Goal: Transaction & Acquisition: Purchase product/service

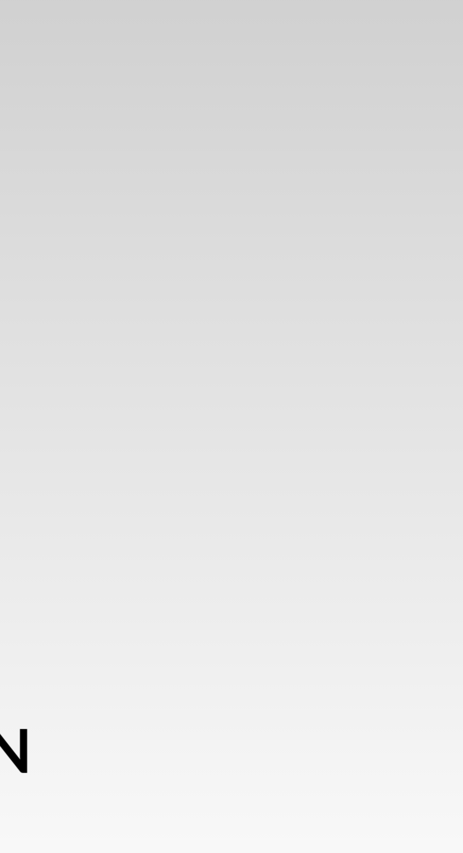
click at [451, 230] on div "SPIN TO WIN FREE SHIPPING 5% OFF Mystery Discount 10% OFF FREE SHIPPING 2% OFF …" at bounding box center [231, 426] width 463 height 853
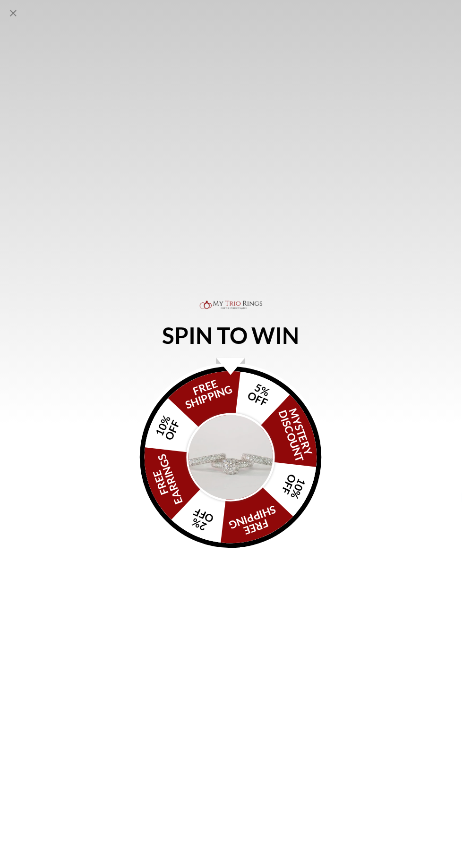
click at [258, 492] on img "Alia popup" at bounding box center [231, 459] width 89 height 89
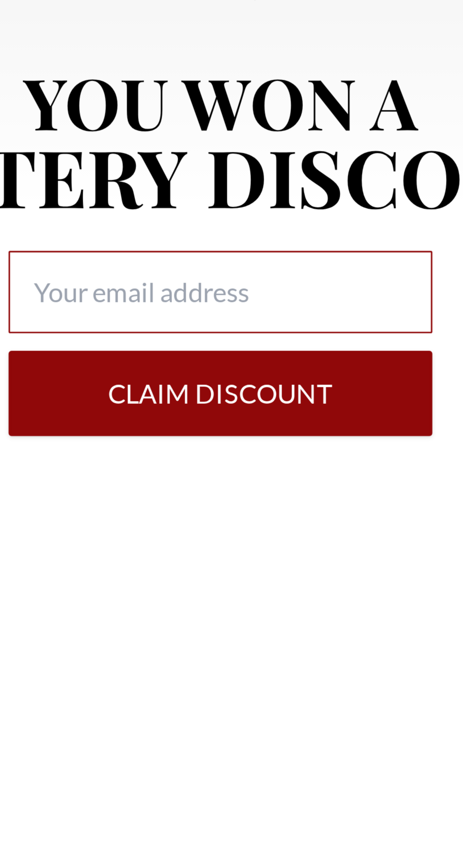
click at [250, 469] on input "Alia popup" at bounding box center [231, 456] width 136 height 26
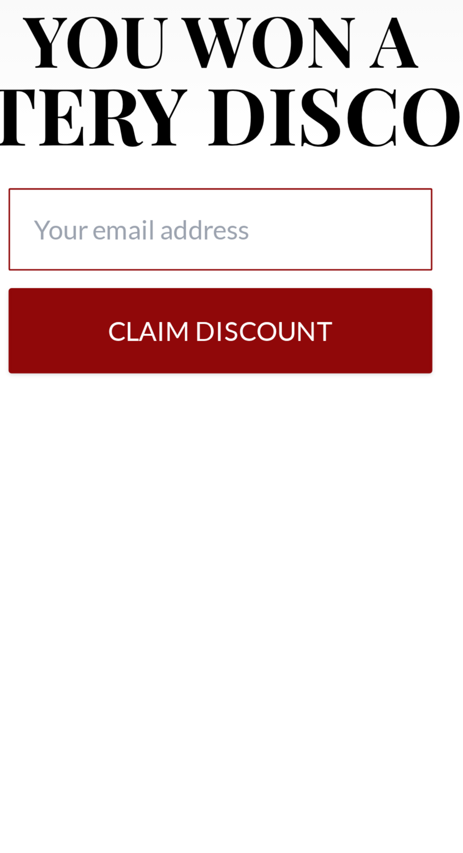
type input "[EMAIL_ADDRESS][DOMAIN_NAME]"
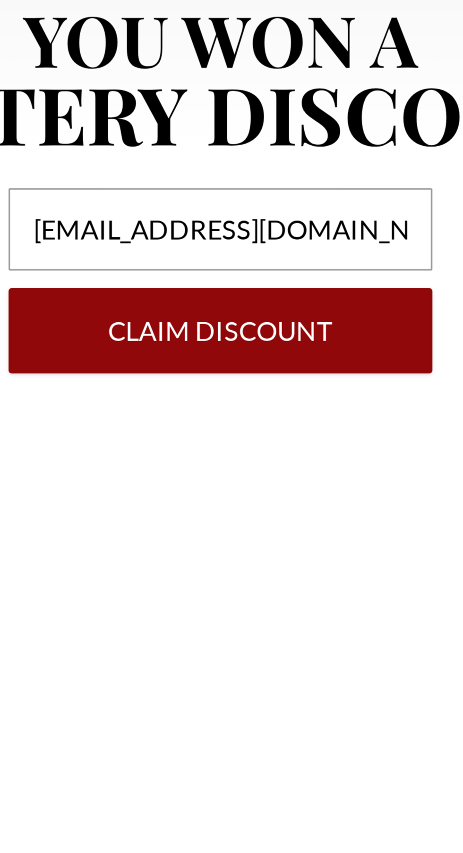
click at [269, 491] on button "Claim DISCOUNT" at bounding box center [231, 488] width 136 height 27
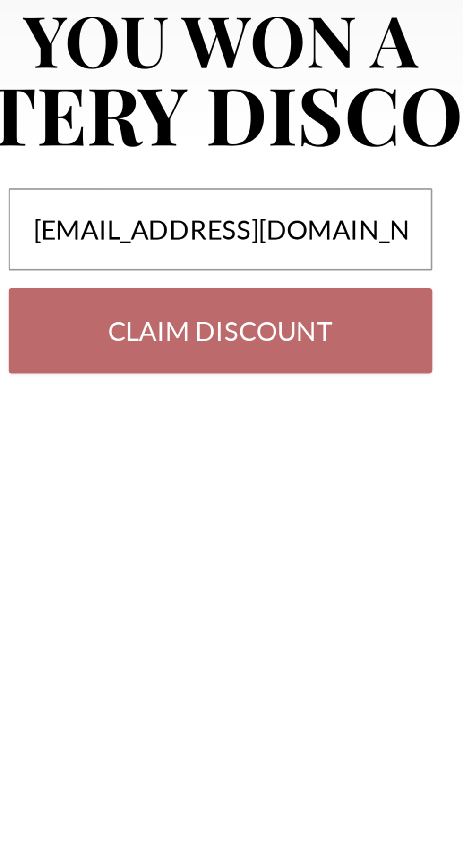
select select "US"
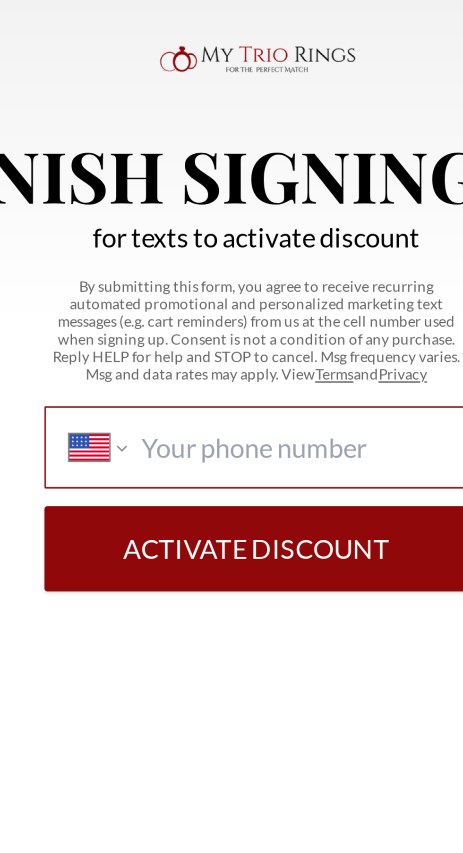
click at [263, 473] on input "International [GEOGRAPHIC_DATA] [GEOGRAPHIC_DATA] [GEOGRAPHIC_DATA] [GEOGRAPHIC…" at bounding box center [242, 469] width 97 height 10
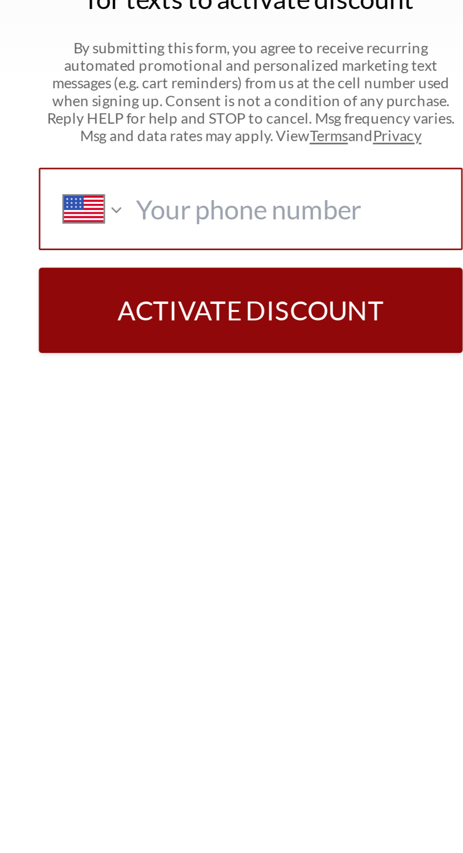
type input "[PHONE_NUMBER]"
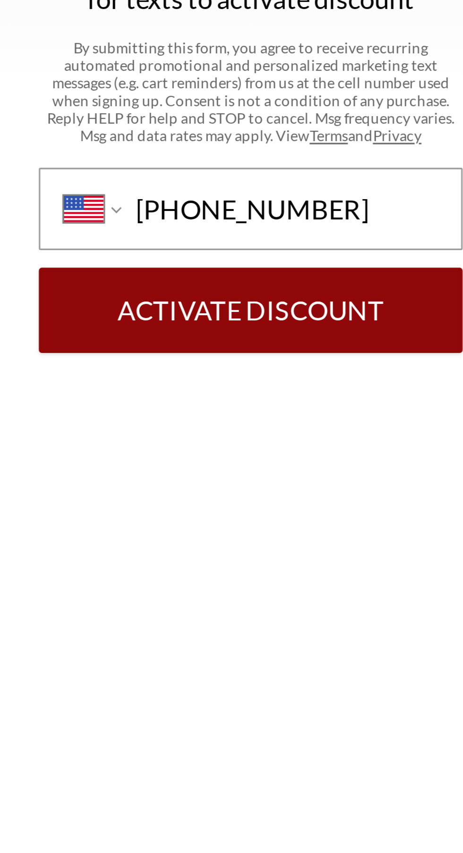
click at [256, 504] on button "Activate Discount" at bounding box center [231, 501] width 136 height 27
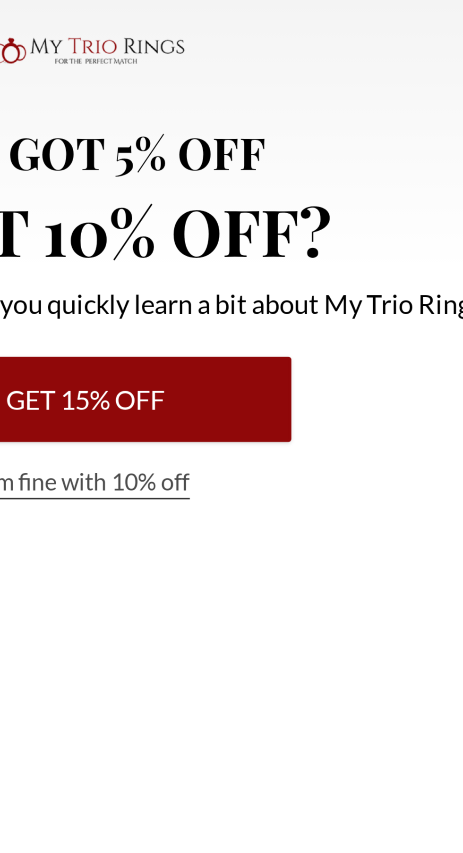
click at [284, 476] on button "Get 15% Off" at bounding box center [231, 469] width 132 height 27
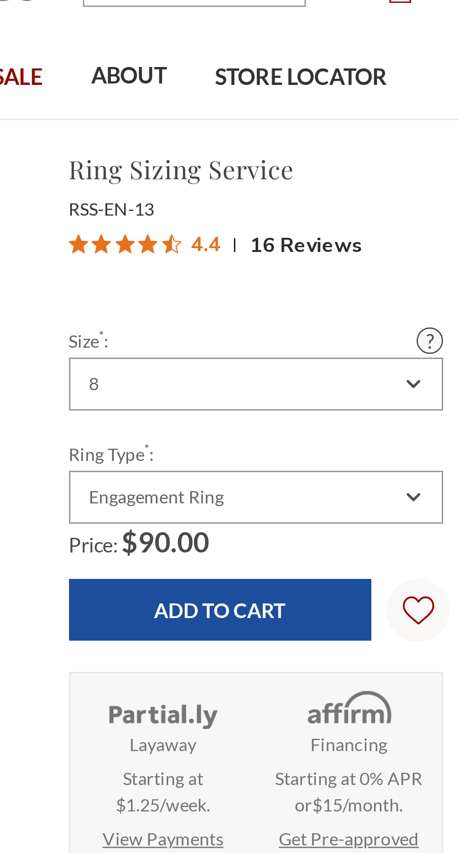
scroll to position [5, 0]
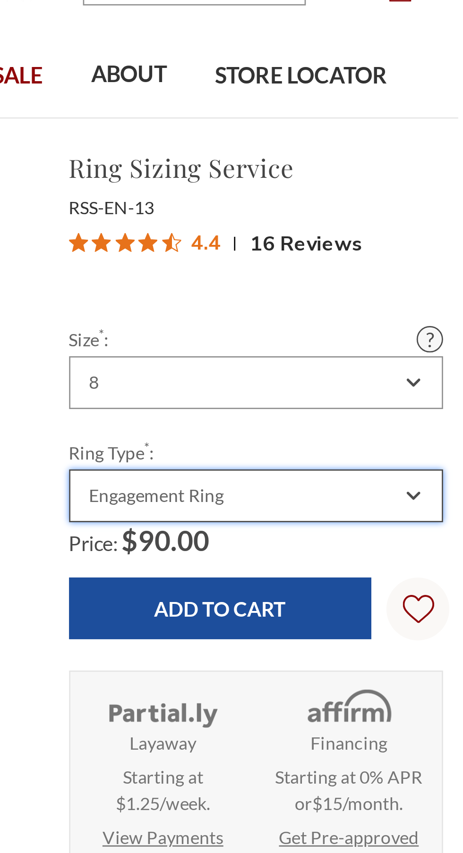
click at [447, 223] on icon "Combobox" at bounding box center [446, 224] width 4 height 2
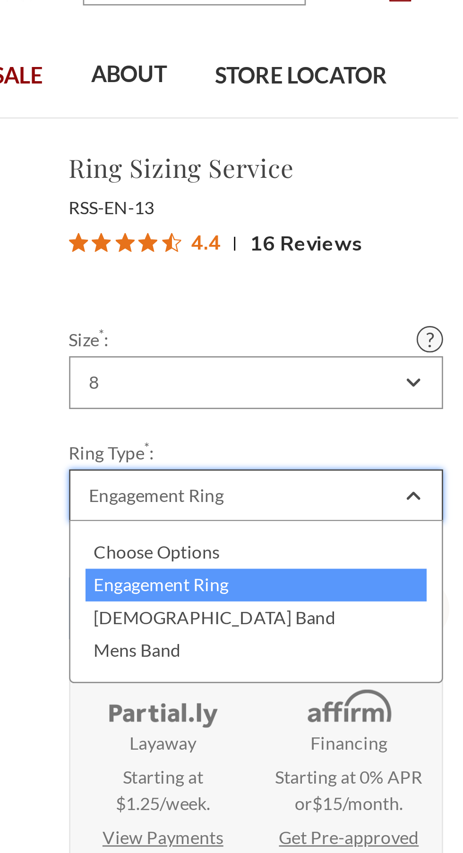
click at [449, 221] on div "Engagement Ring" at bounding box center [387, 224] width 140 height 20
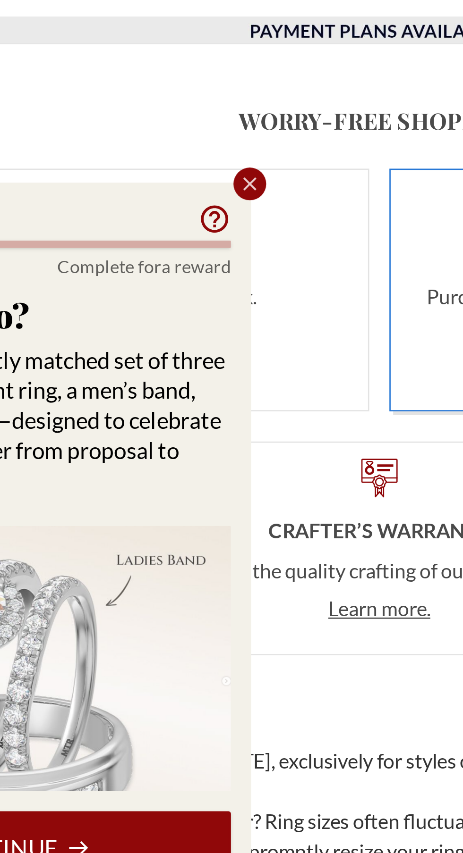
click at [184, 557] on icon "Close popup" at bounding box center [182, 552] width 8 height 8
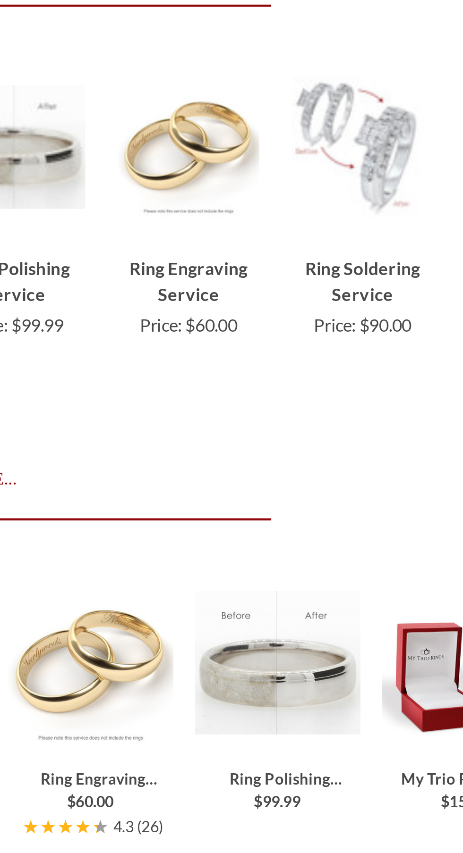
scroll to position [2517, 0]
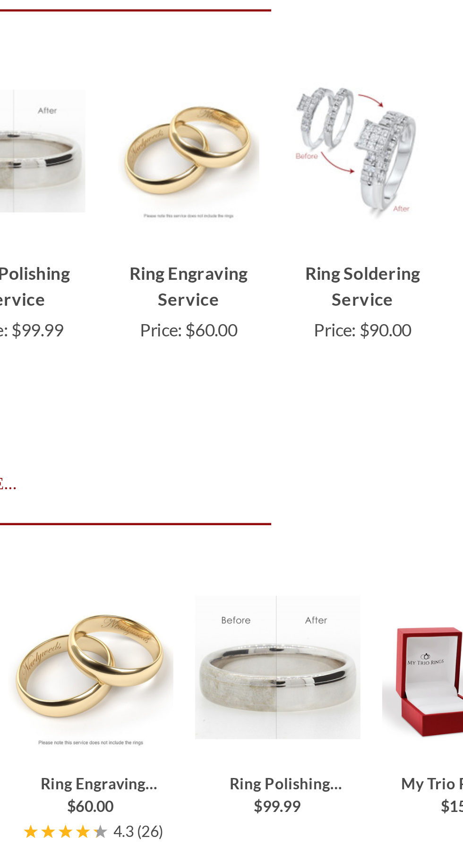
click at [258, 628] on div "Ring Polishing Service $99.99" at bounding box center [228, 617] width 74 height 22
